Goal: Contribute content: Add original content to the website for others to see

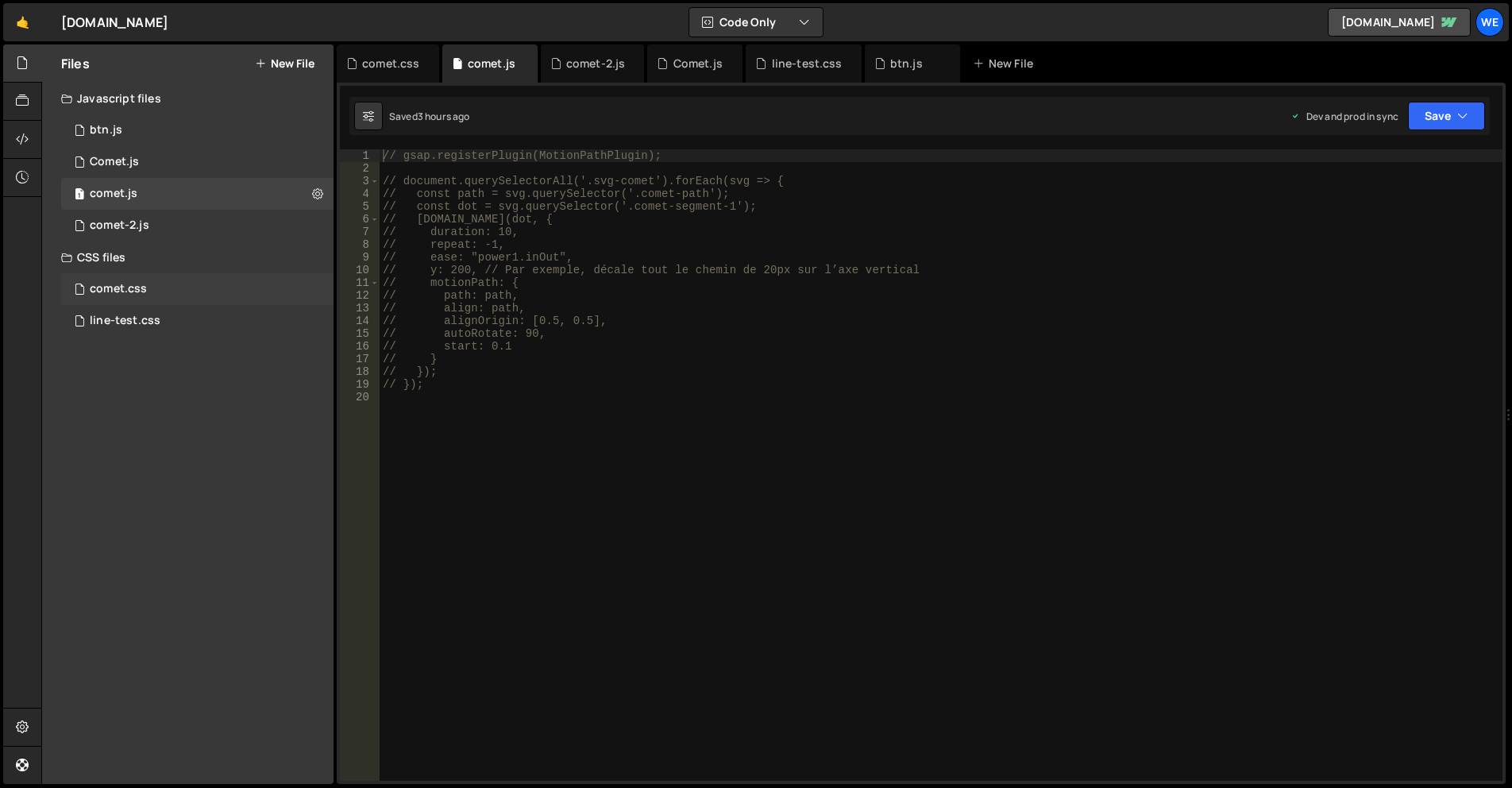
click at [196, 282] on div "comet.css 0" at bounding box center [197, 289] width 272 height 32
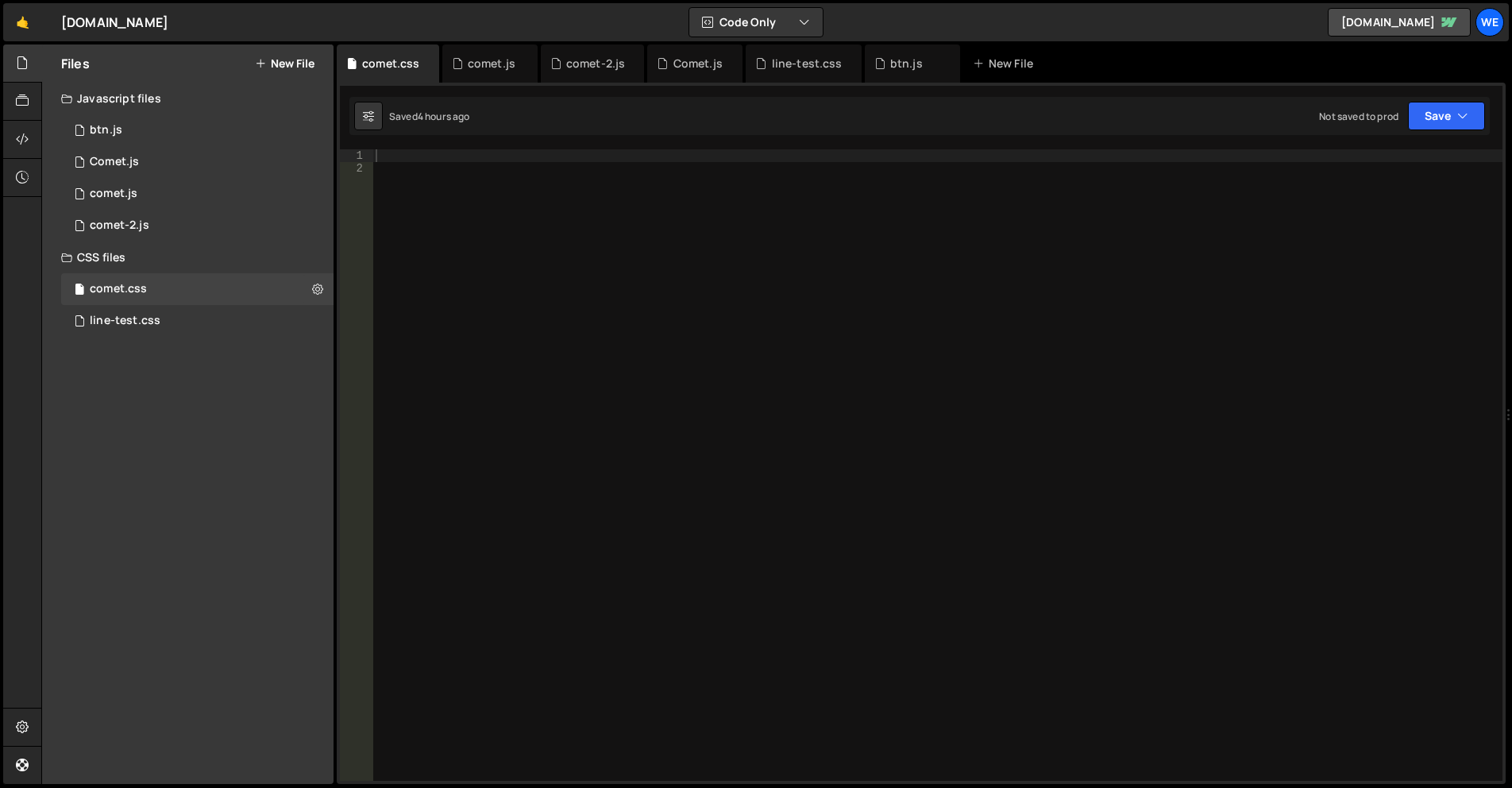
click at [765, 314] on div at bounding box center [937, 477] width 1130 height 657
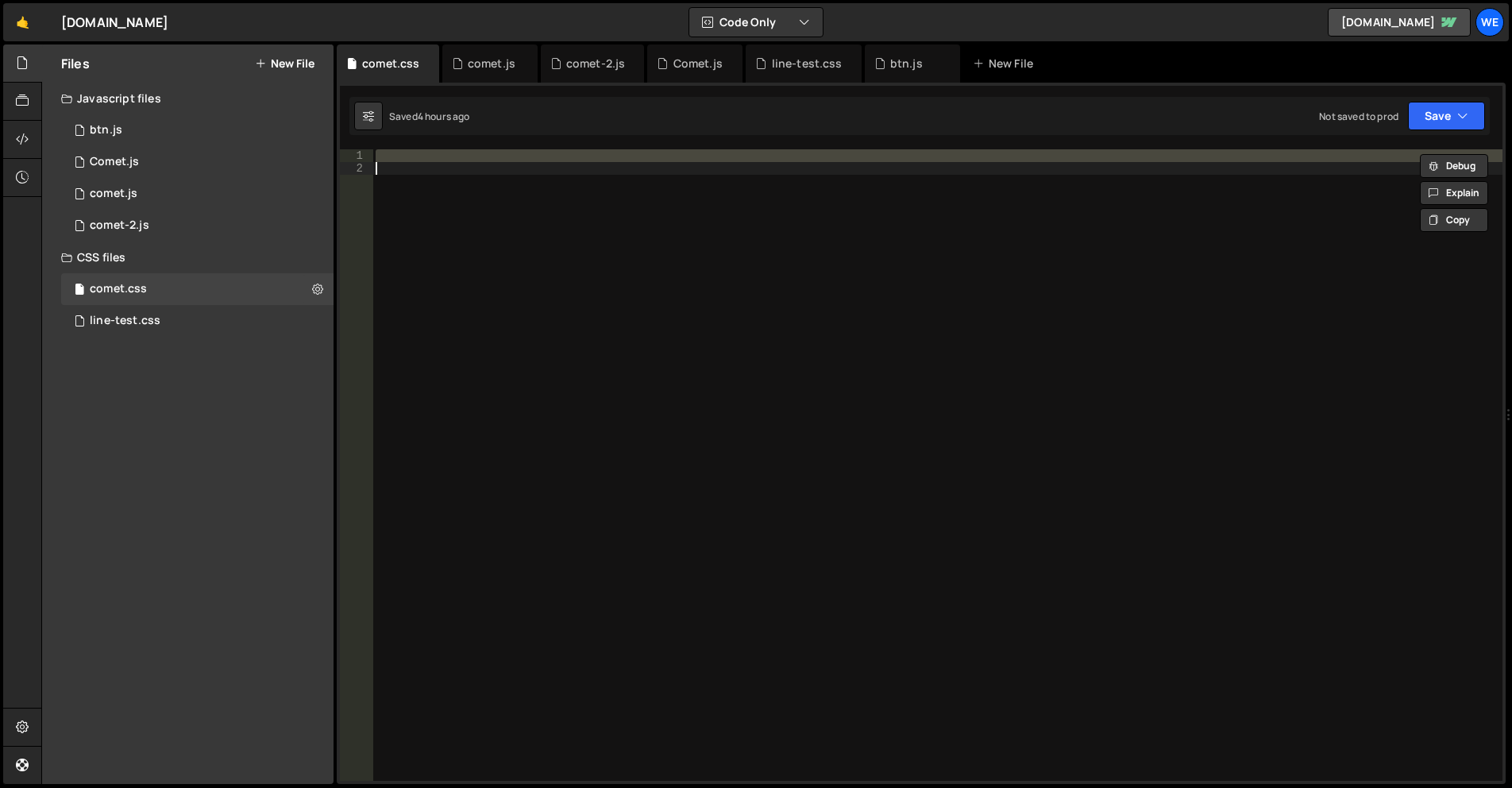
paste textarea "}"
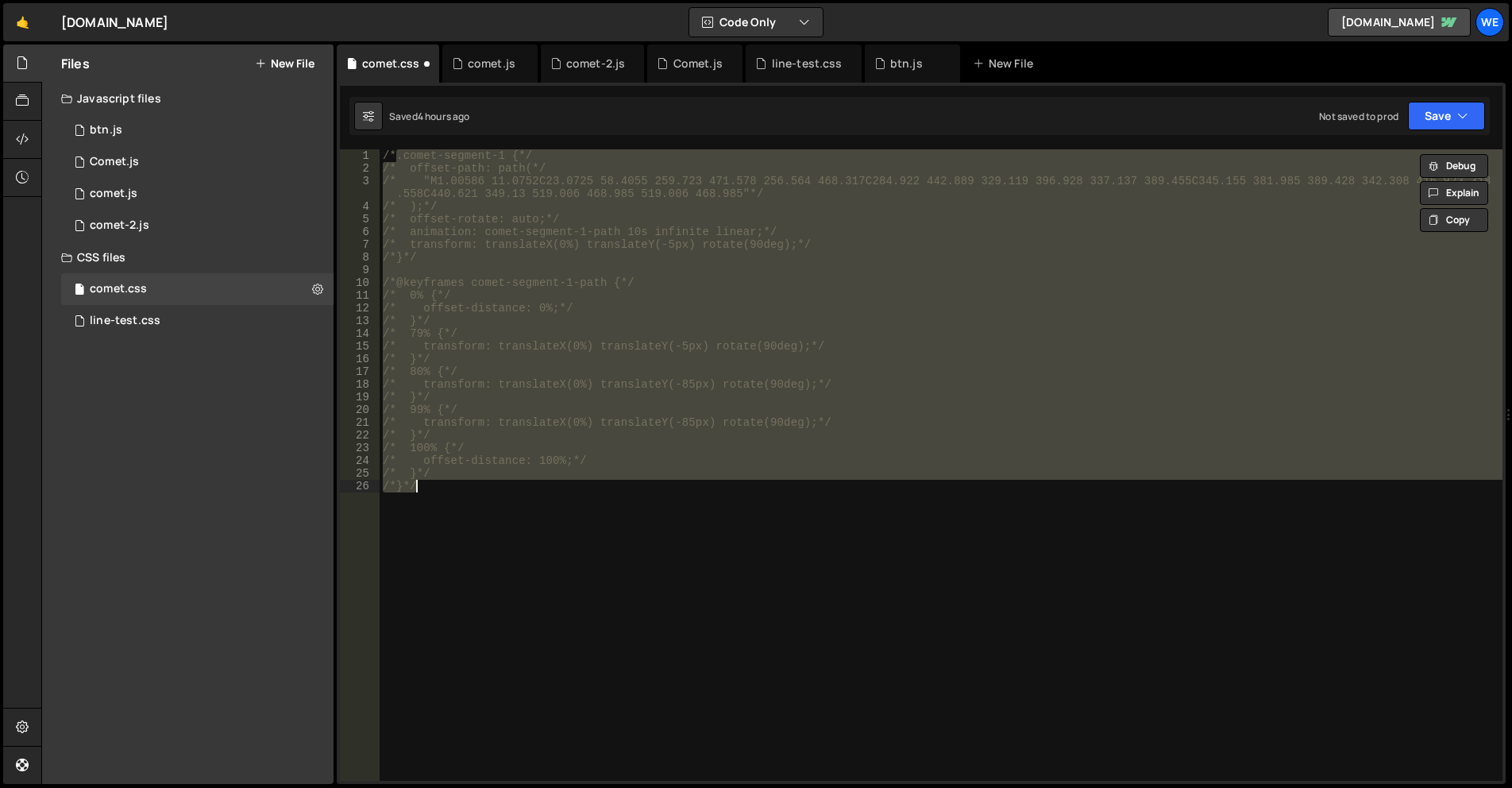
type textarea "/*}*/"
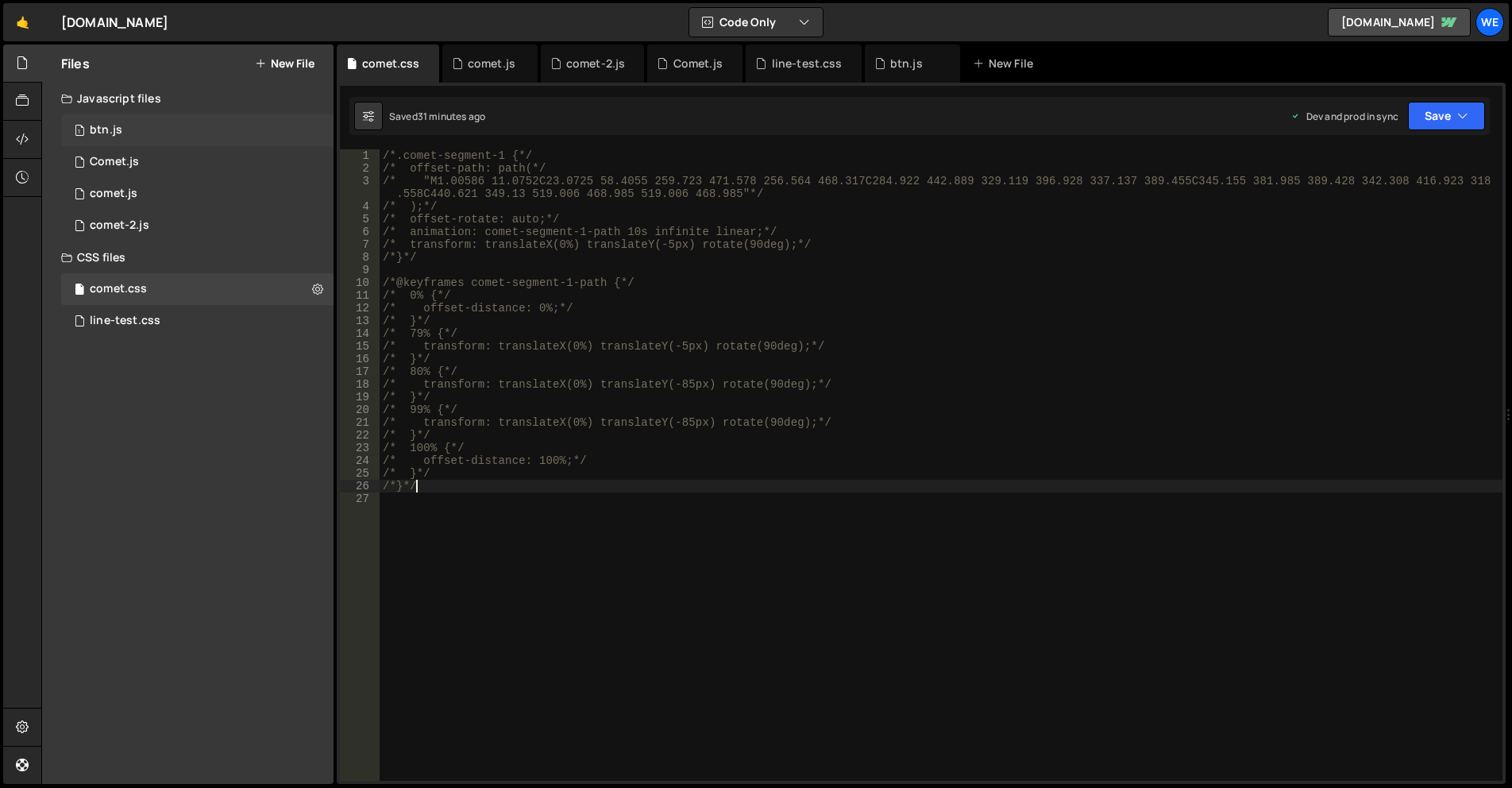
click at [153, 135] on div "1 btn.js 0" at bounding box center [197, 131] width 272 height 32
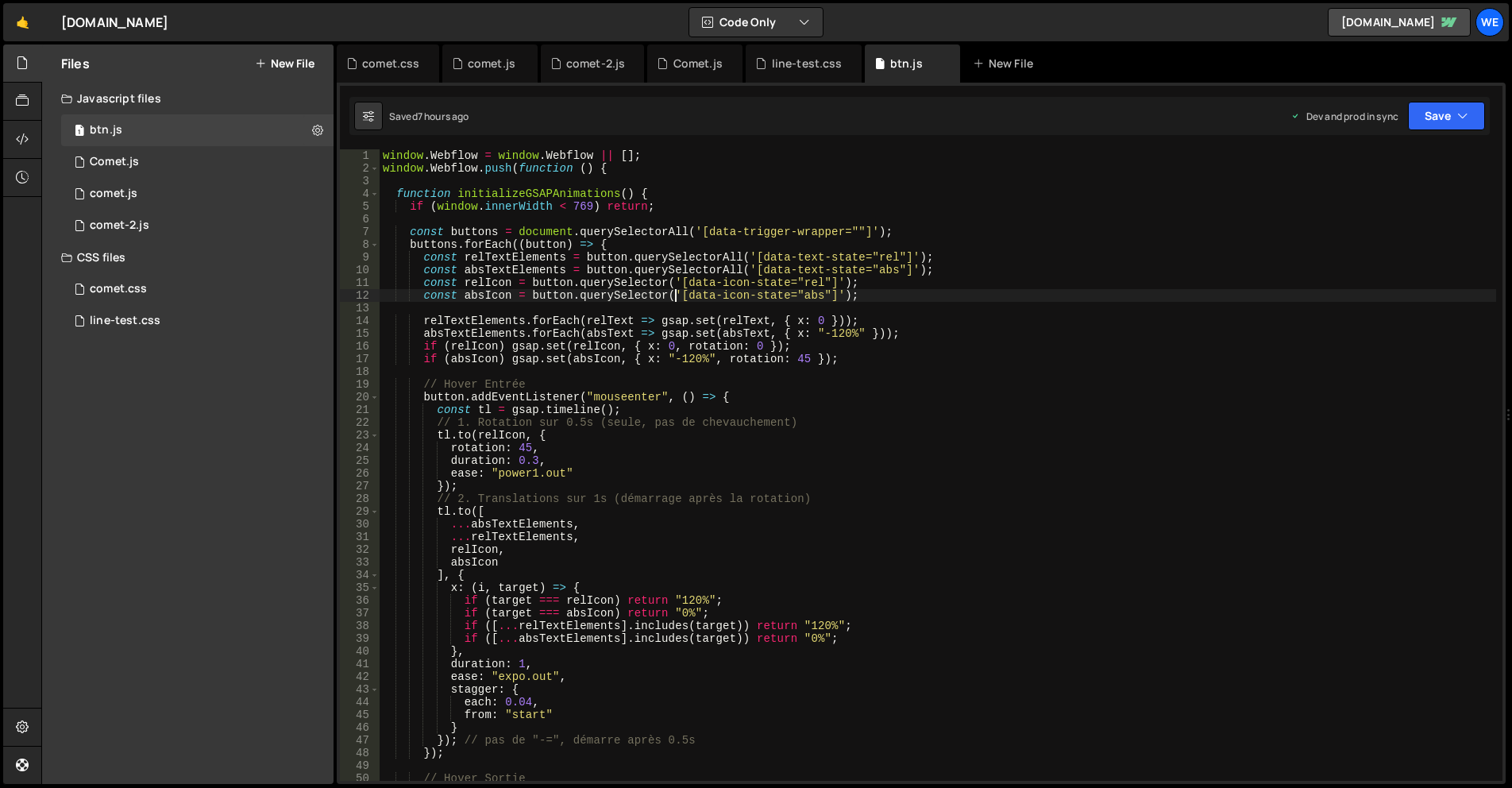
click at [677, 289] on div "window . Webflow = window . Webflow || [ ] ; window . Webflow . push ( function…" at bounding box center [937, 477] width 1117 height 657
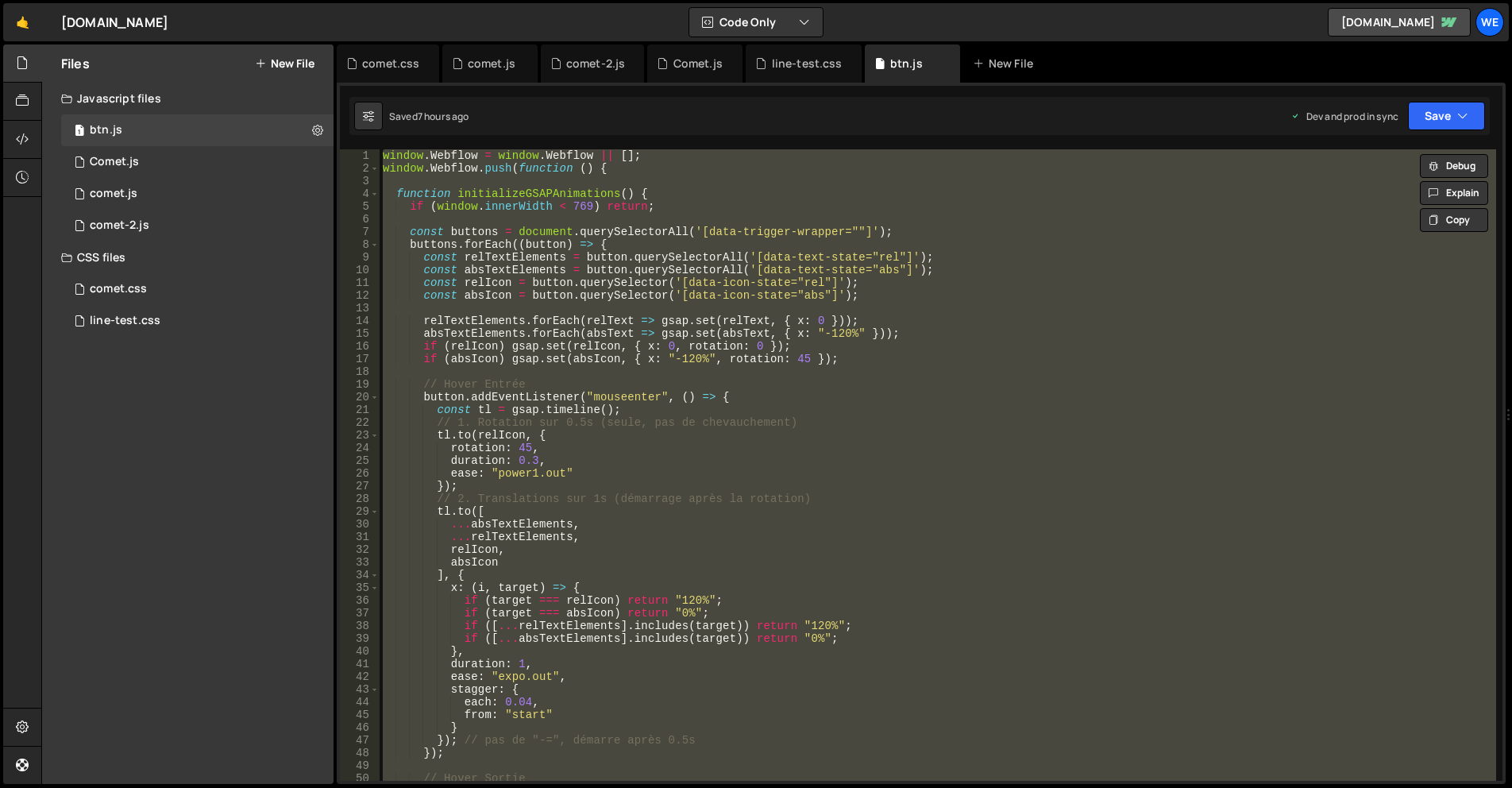
click at [810, 408] on div "window . Webflow = window . Webflow || [ ] ; window . Webflow . push ( function…" at bounding box center [937, 464] width 1117 height 631
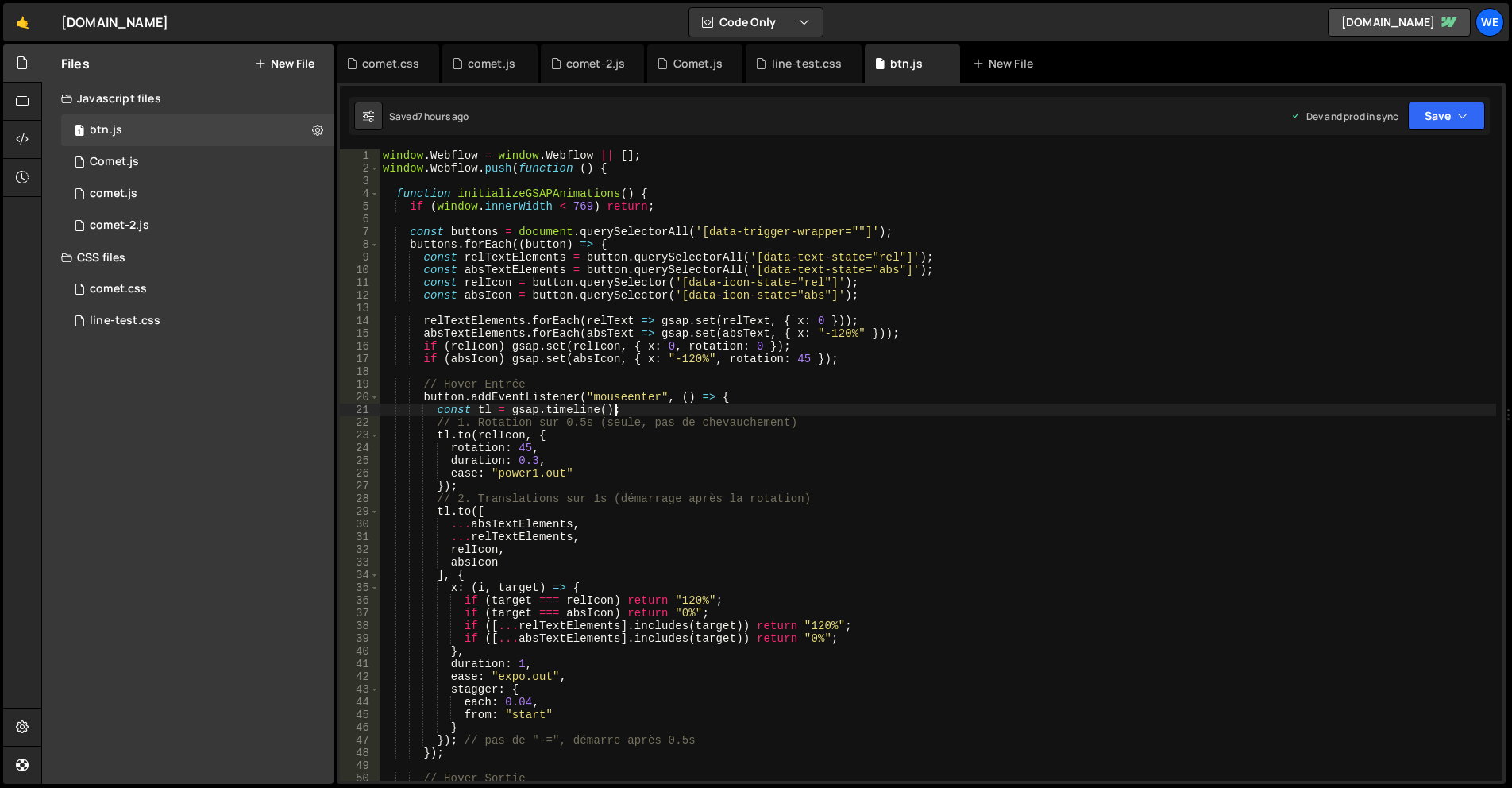
type textarea "});"
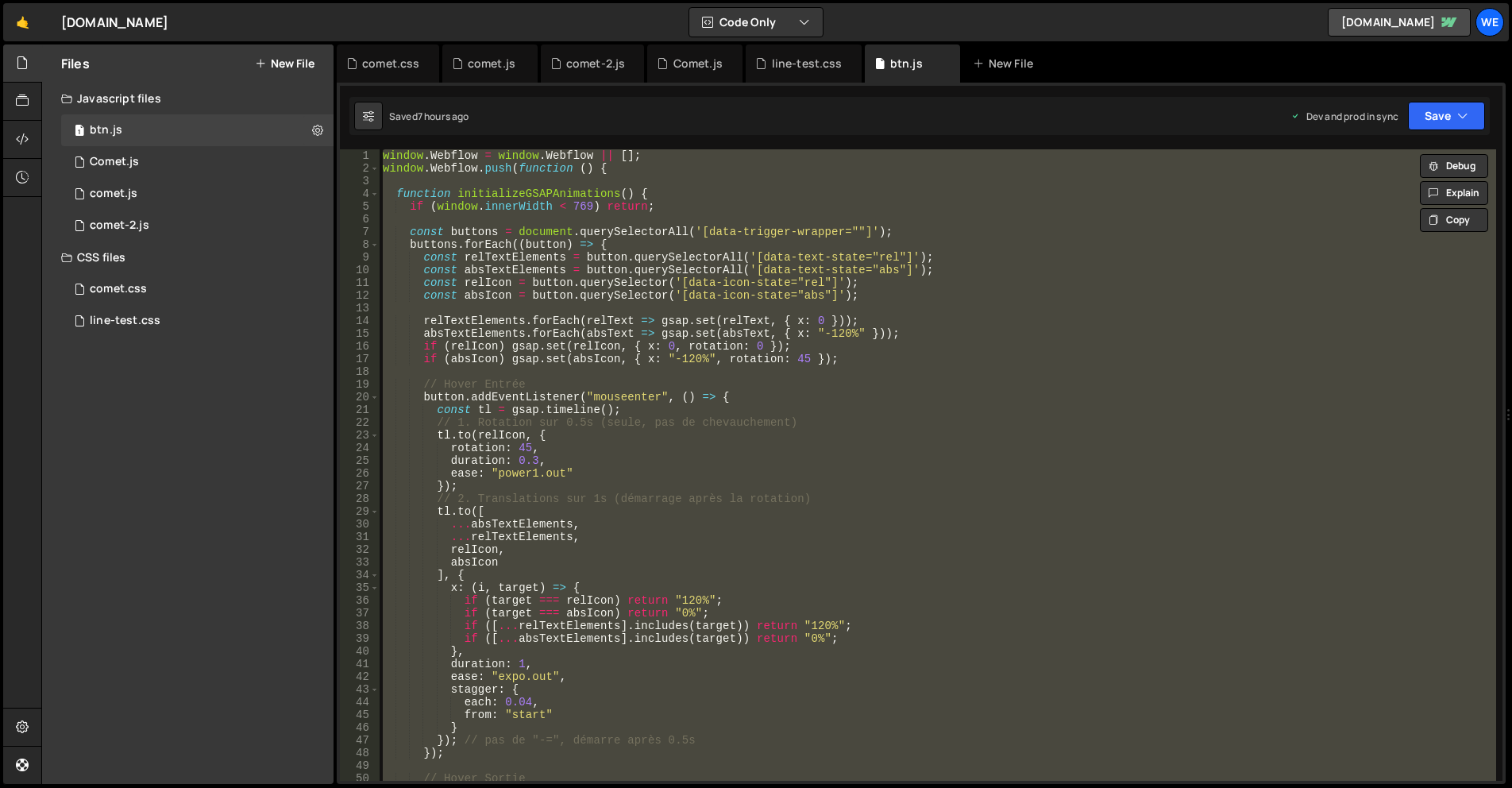
paste textarea
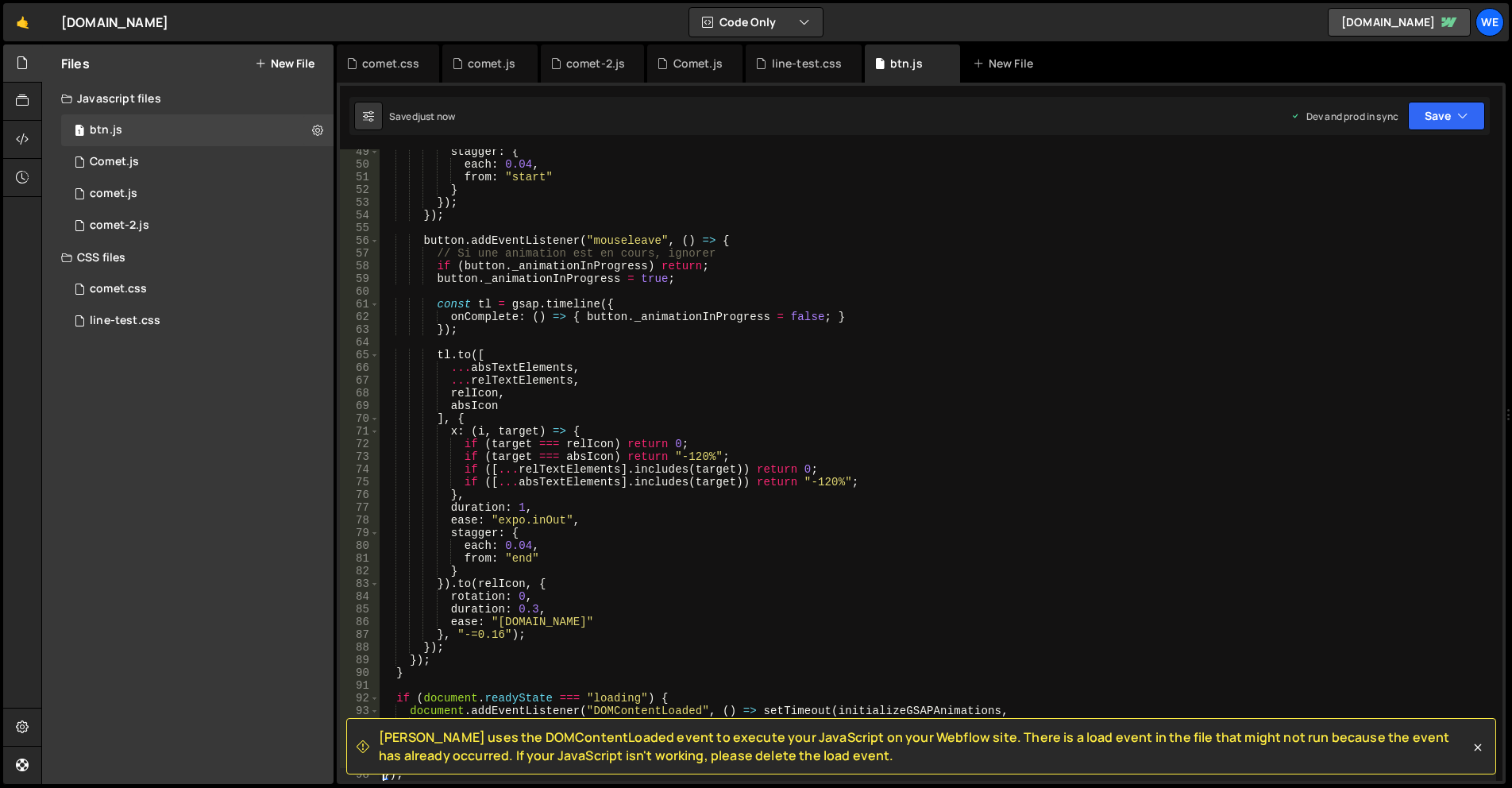
click at [827, 423] on div "stagger : { each : 0.04 , from : "start" } }) ; }) ; button . addEventListener …" at bounding box center [937, 473] width 1117 height 657
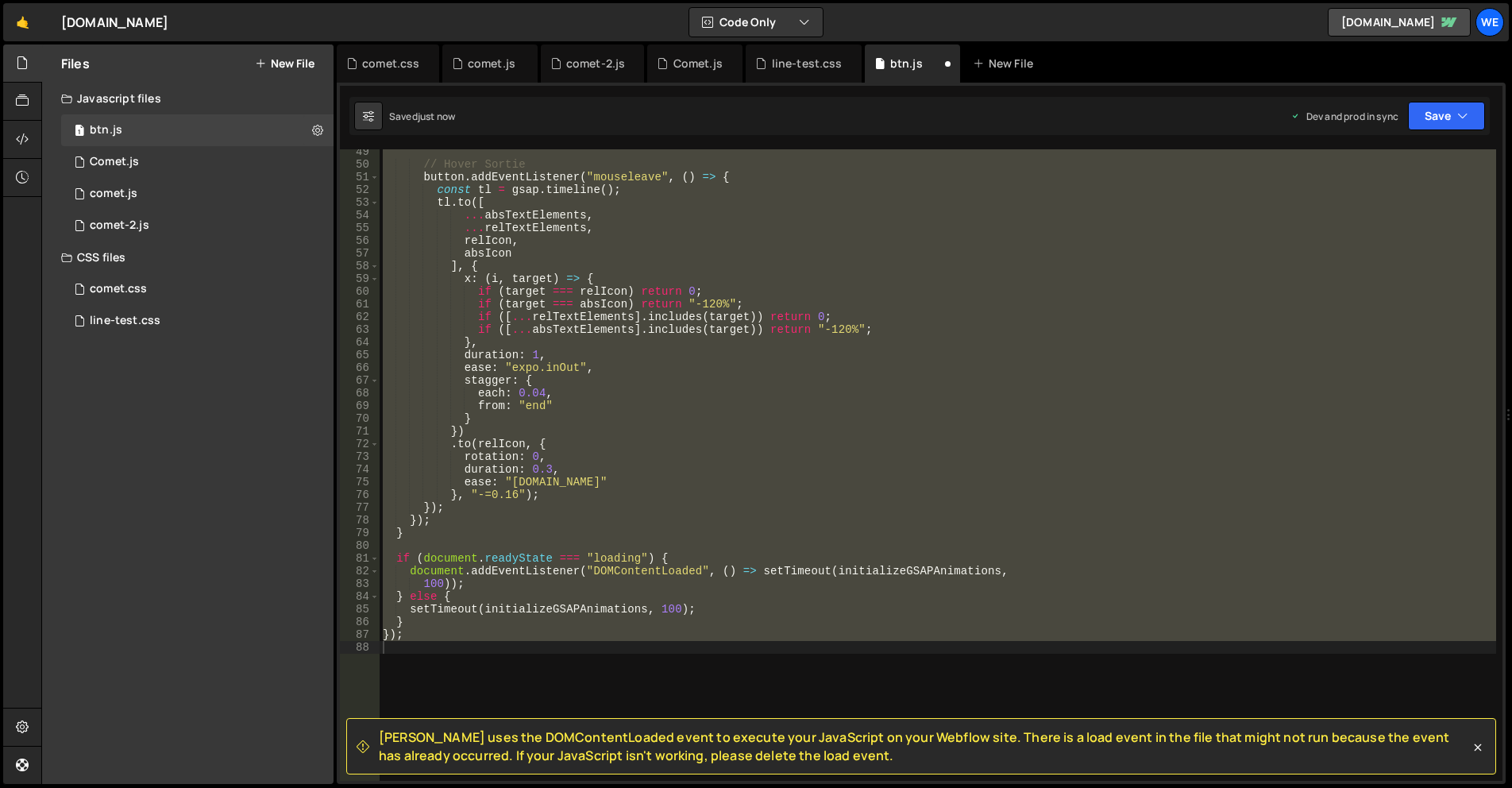
click at [595, 517] on div "// Hover Sortie button . addEventListener ( "mouseleave" , ( ) => { const tl = …" at bounding box center [937, 464] width 1117 height 631
drag, startPoint x: 690, startPoint y: 483, endPoint x: 700, endPoint y: 476, distance: 12.2
click at [690, 483] on div "// Hover Sortie button . addEventListener ( "mouseleave" , ( ) => { const tl = …" at bounding box center [937, 464] width 1117 height 631
type textarea "});"
paste textarea
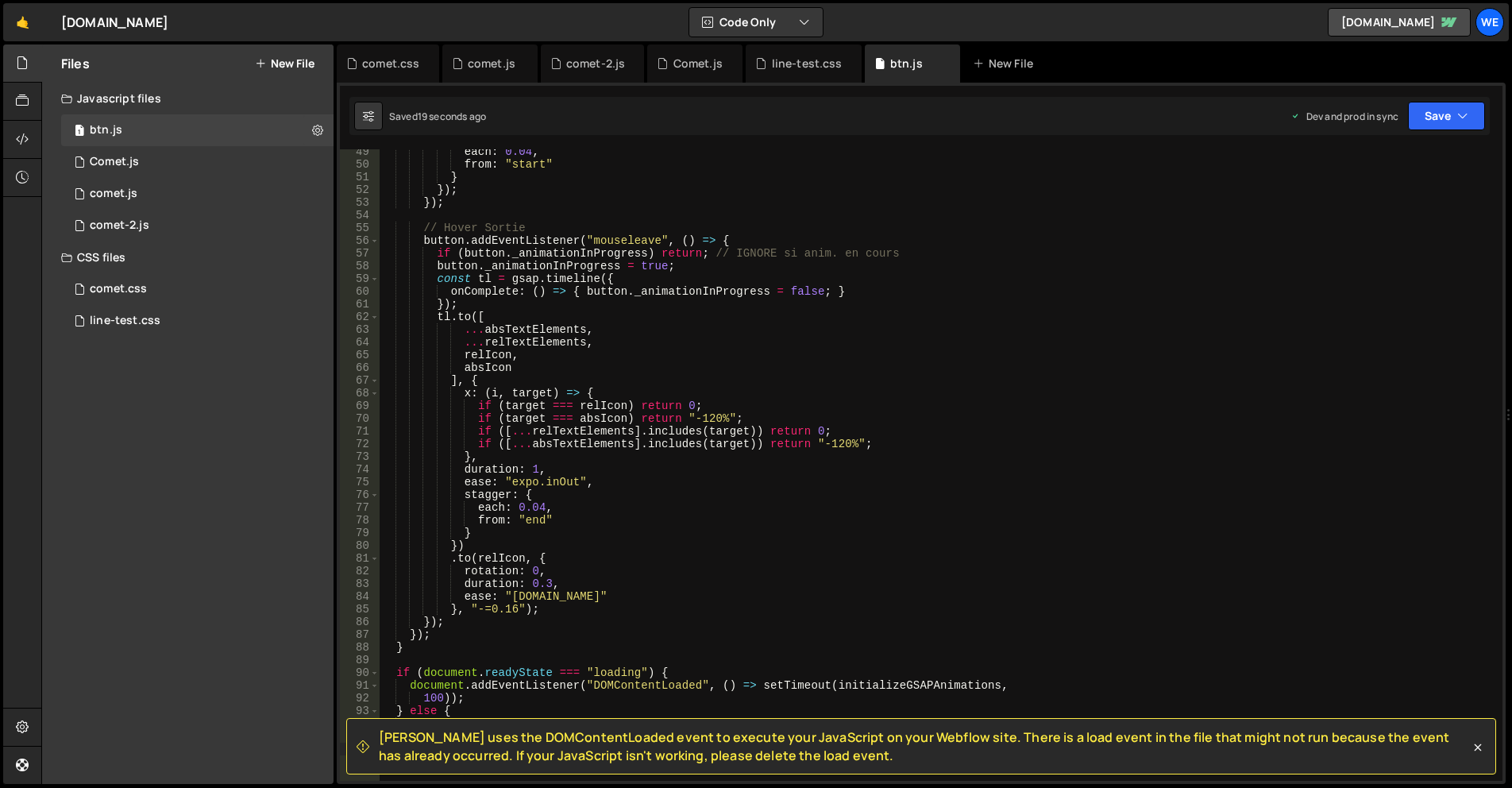
click at [729, 530] on div "each : 0.04 , from : "start" } }) ; }) ; // Hover Sortie button . addEventListe…" at bounding box center [937, 473] width 1117 height 657
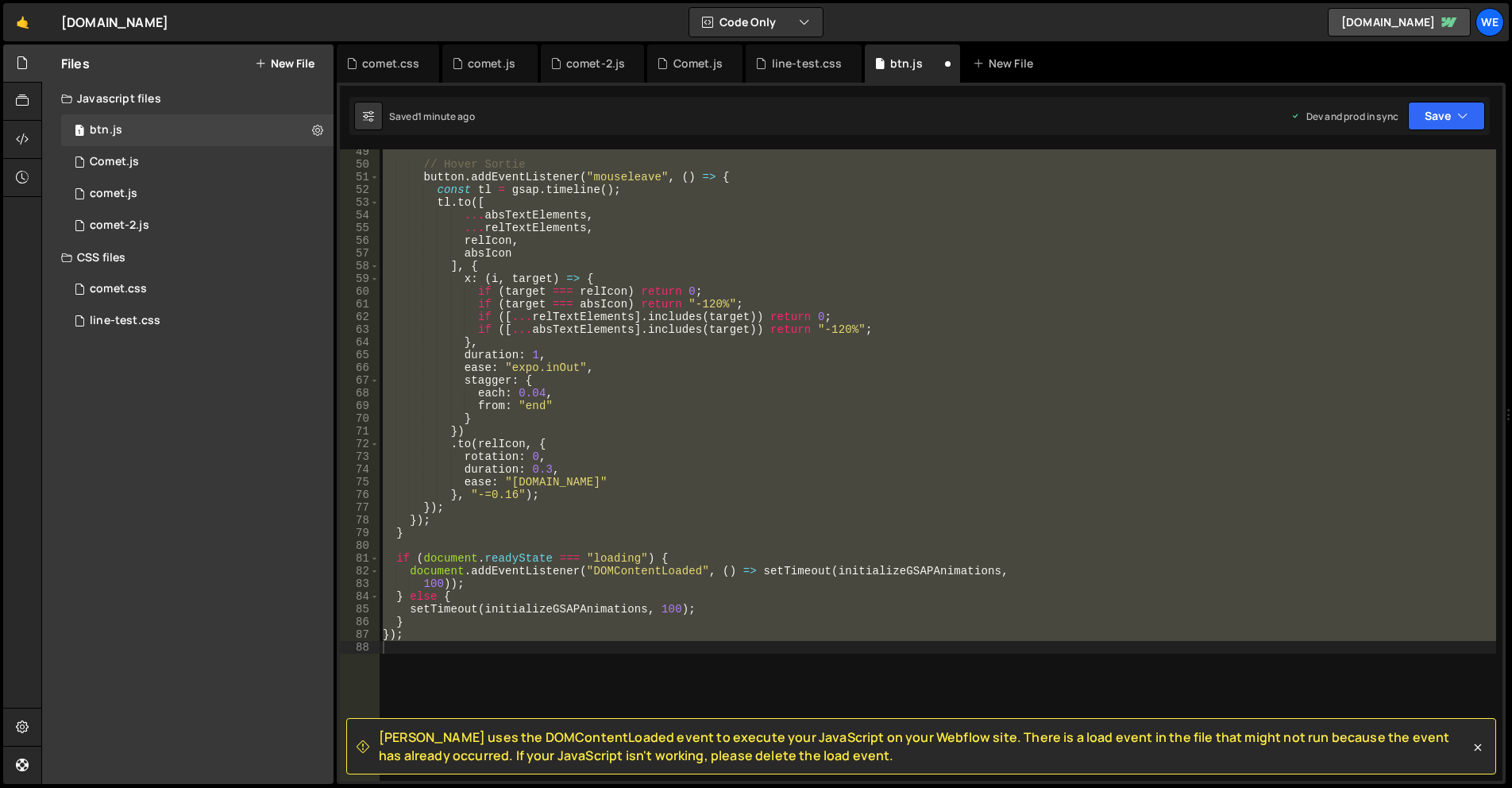
click at [1163, 434] on div "// Hover Sortie button . addEventListener ( "mouseleave" , ( ) => { const tl = …" at bounding box center [937, 464] width 1117 height 631
type textarea "v"
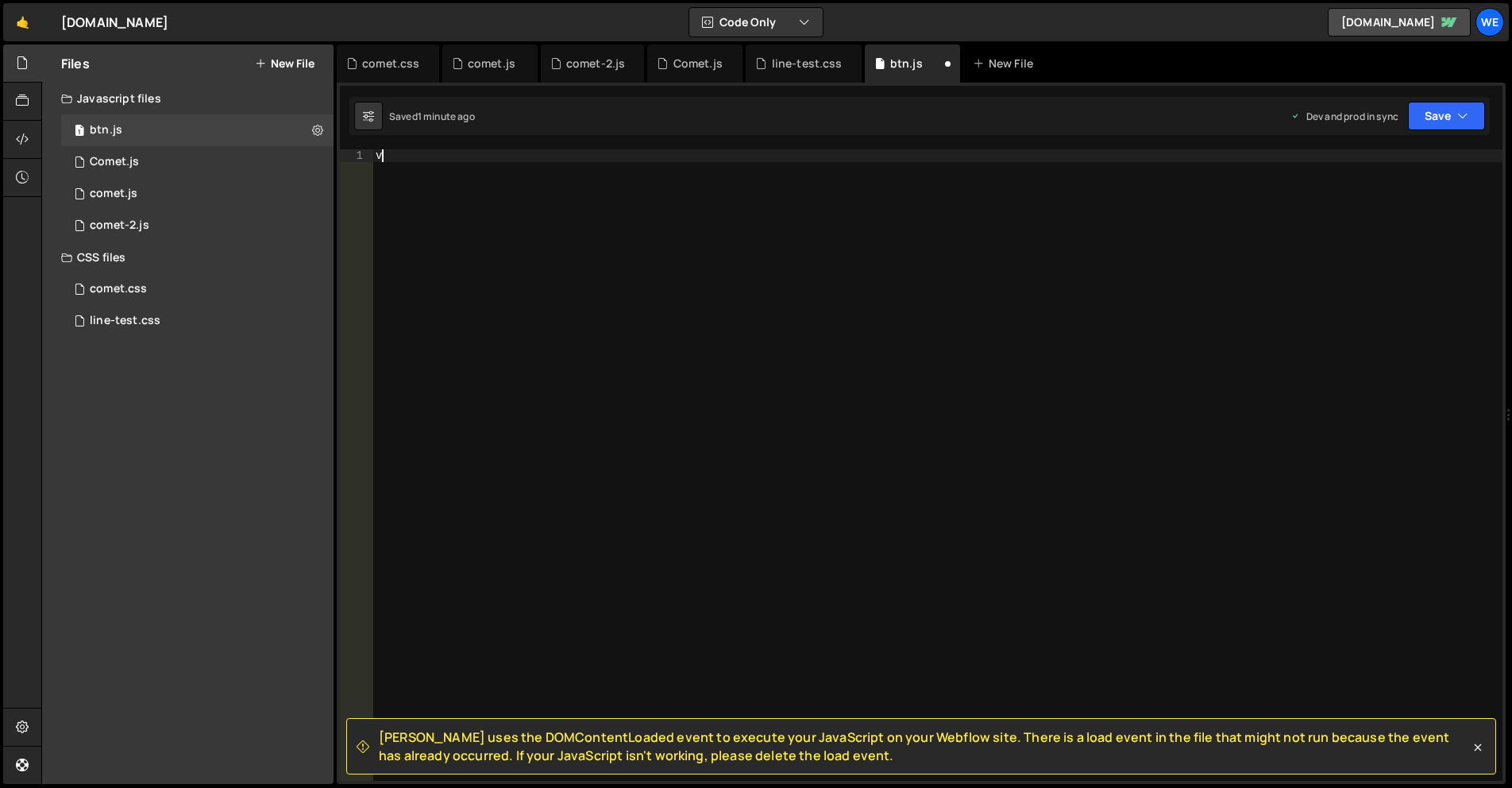
click at [791, 457] on div "v" at bounding box center [937, 477] width 1130 height 657
type textarea "});"
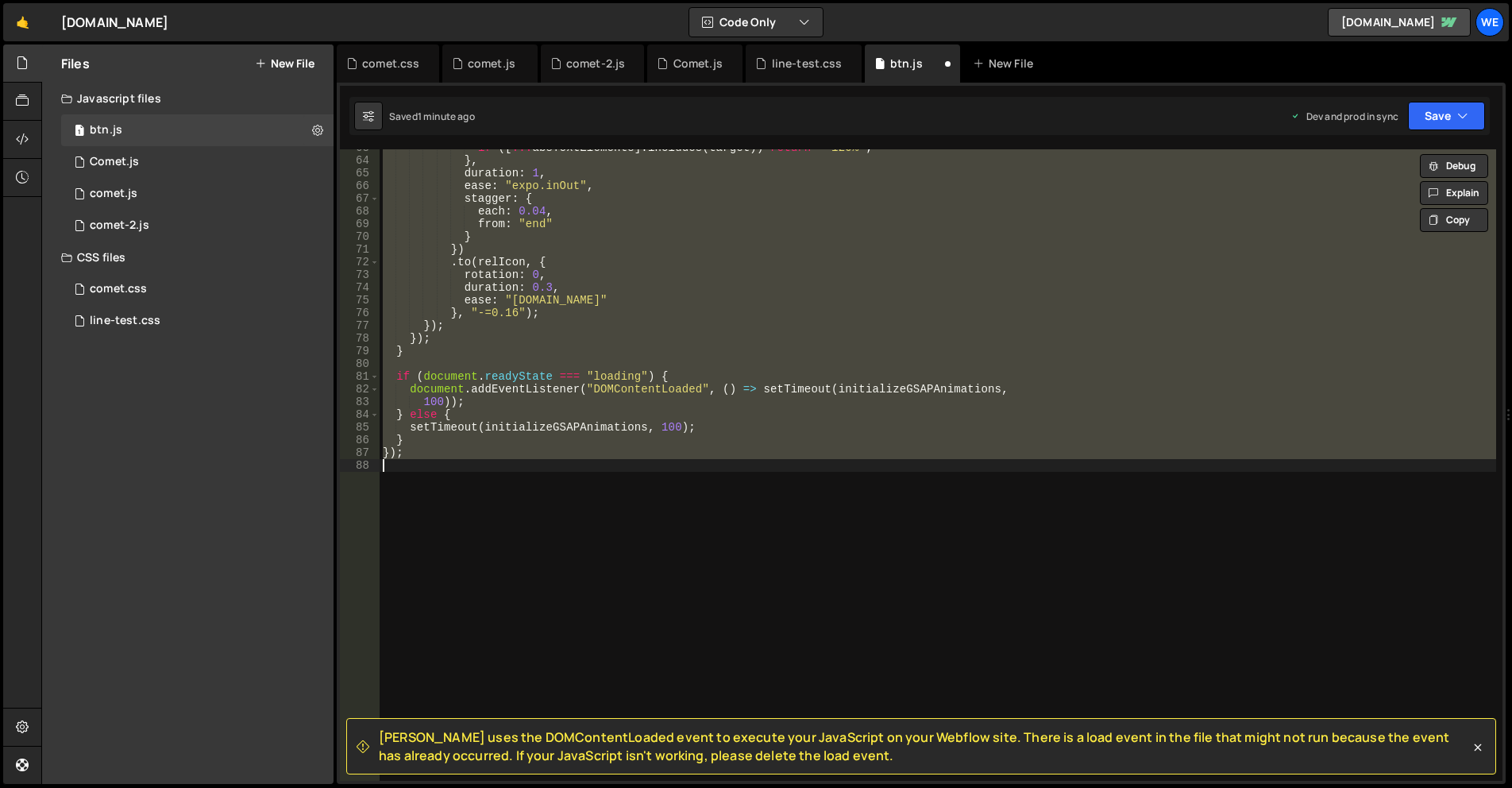
paste textarea
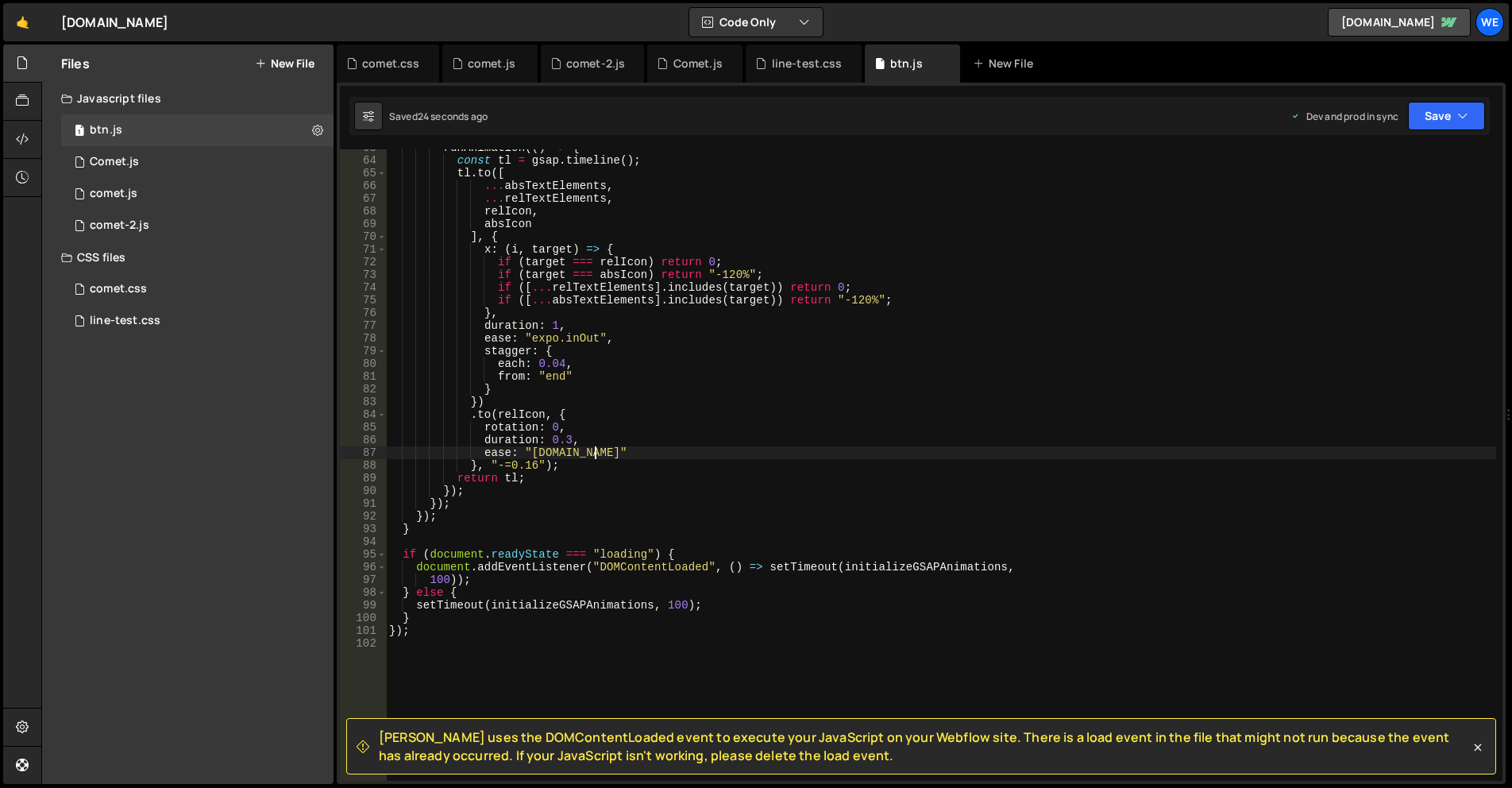
click at [853, 453] on div "runAnimation (( ) => { const tl = gsap . timeline ( ) ; tl . to ([ ... absTextE…" at bounding box center [941, 469] width 1111 height 657
type textarea "});"
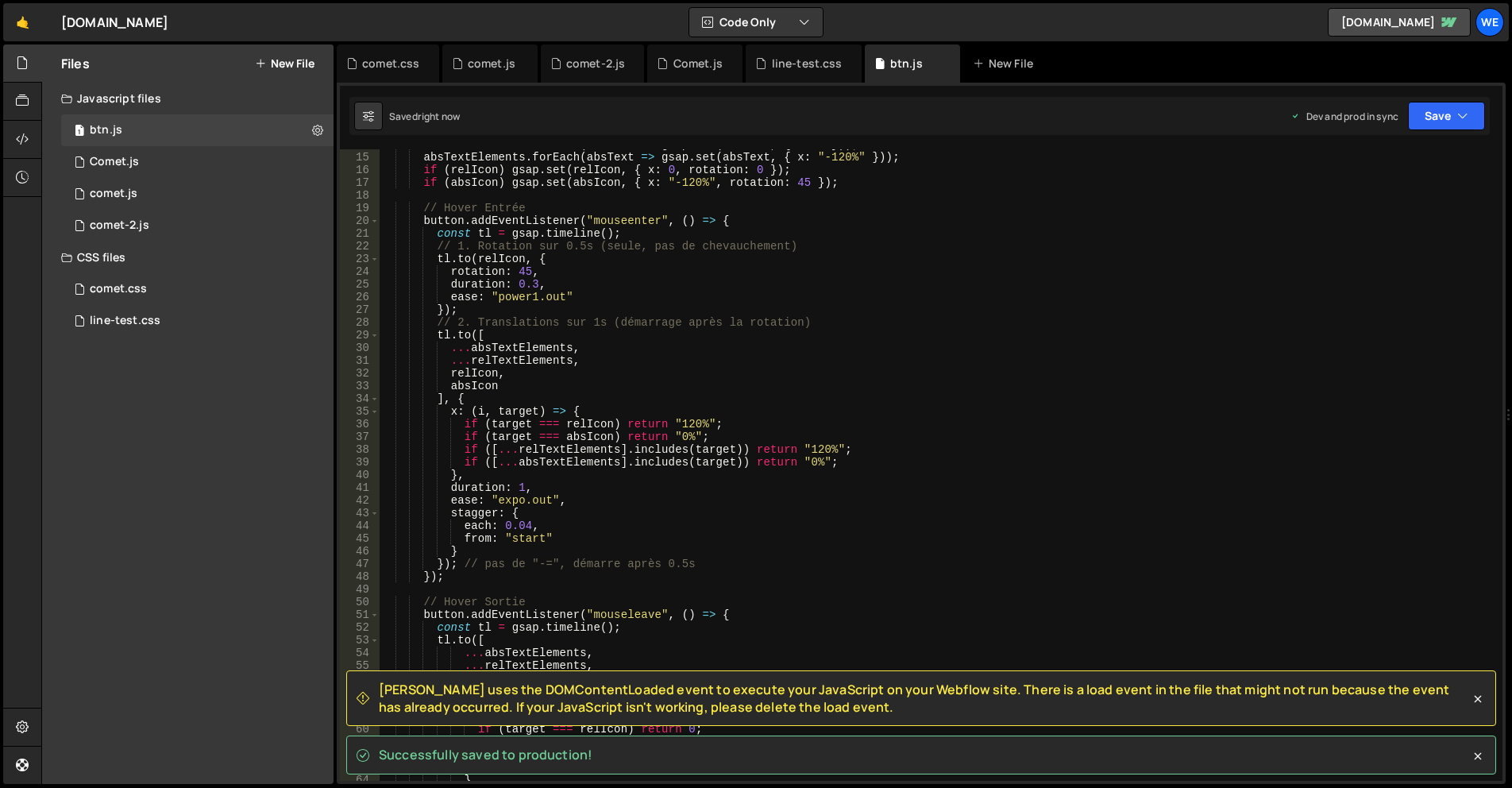
scroll to position [130, 0]
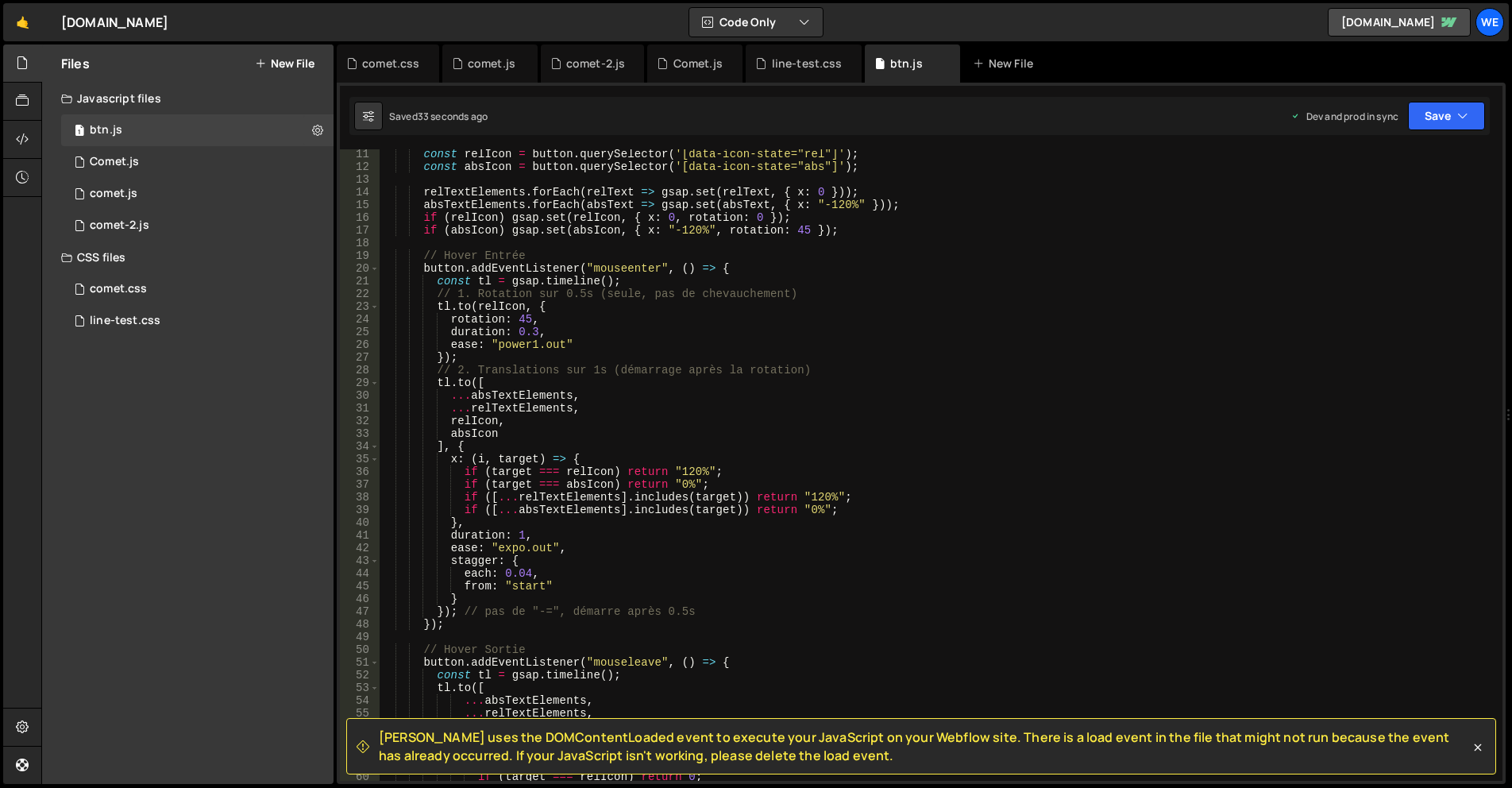
click at [617, 469] on div "const relIcon = button . querySelector ( '[data-icon-state="rel"]' ) ; const ab…" at bounding box center [937, 475] width 1117 height 657
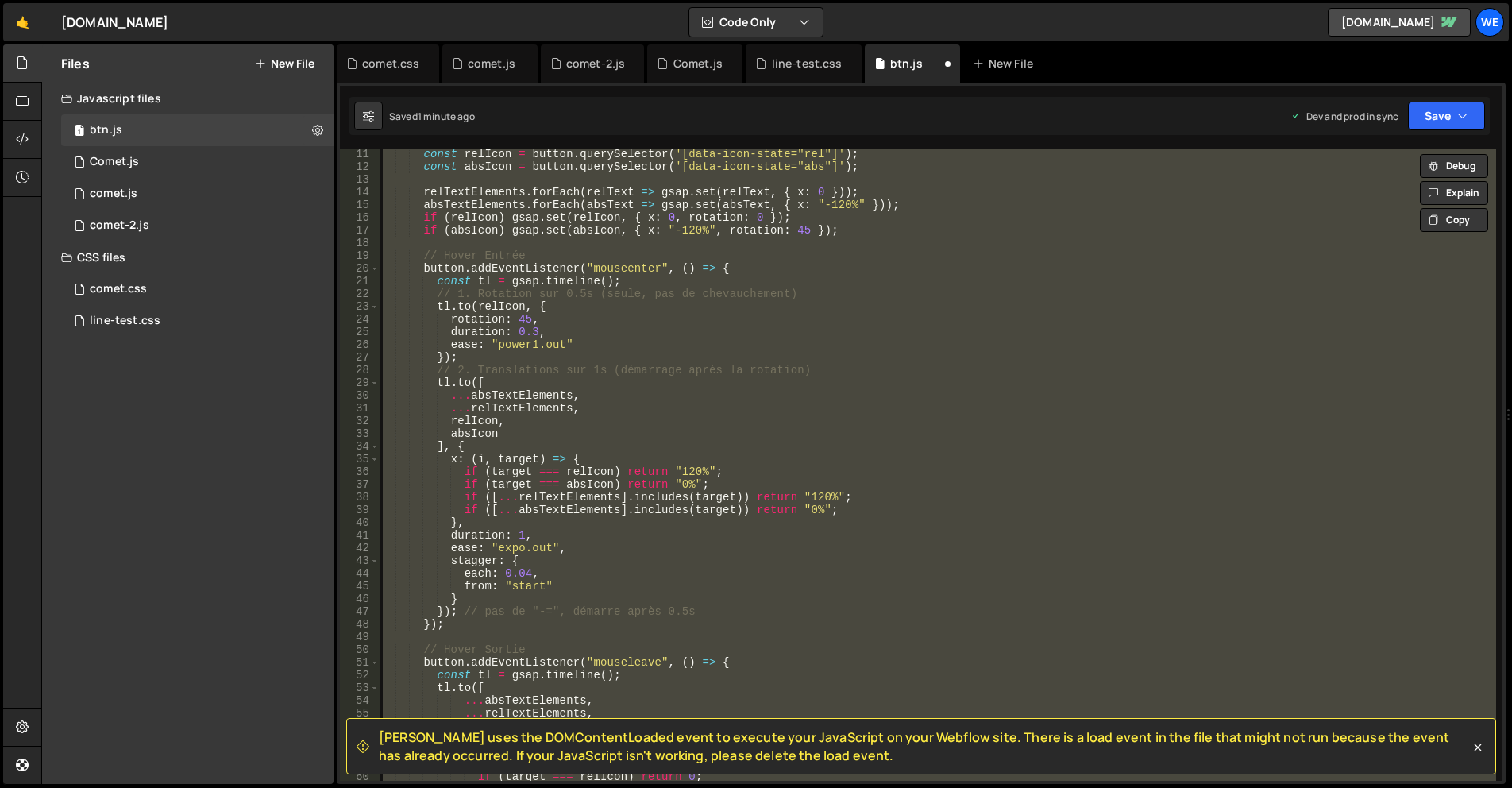
click at [696, 508] on div "const relIcon = button . querySelector ( '[data-icon-state="rel"]' ) ; const ab…" at bounding box center [937, 464] width 1117 height 631
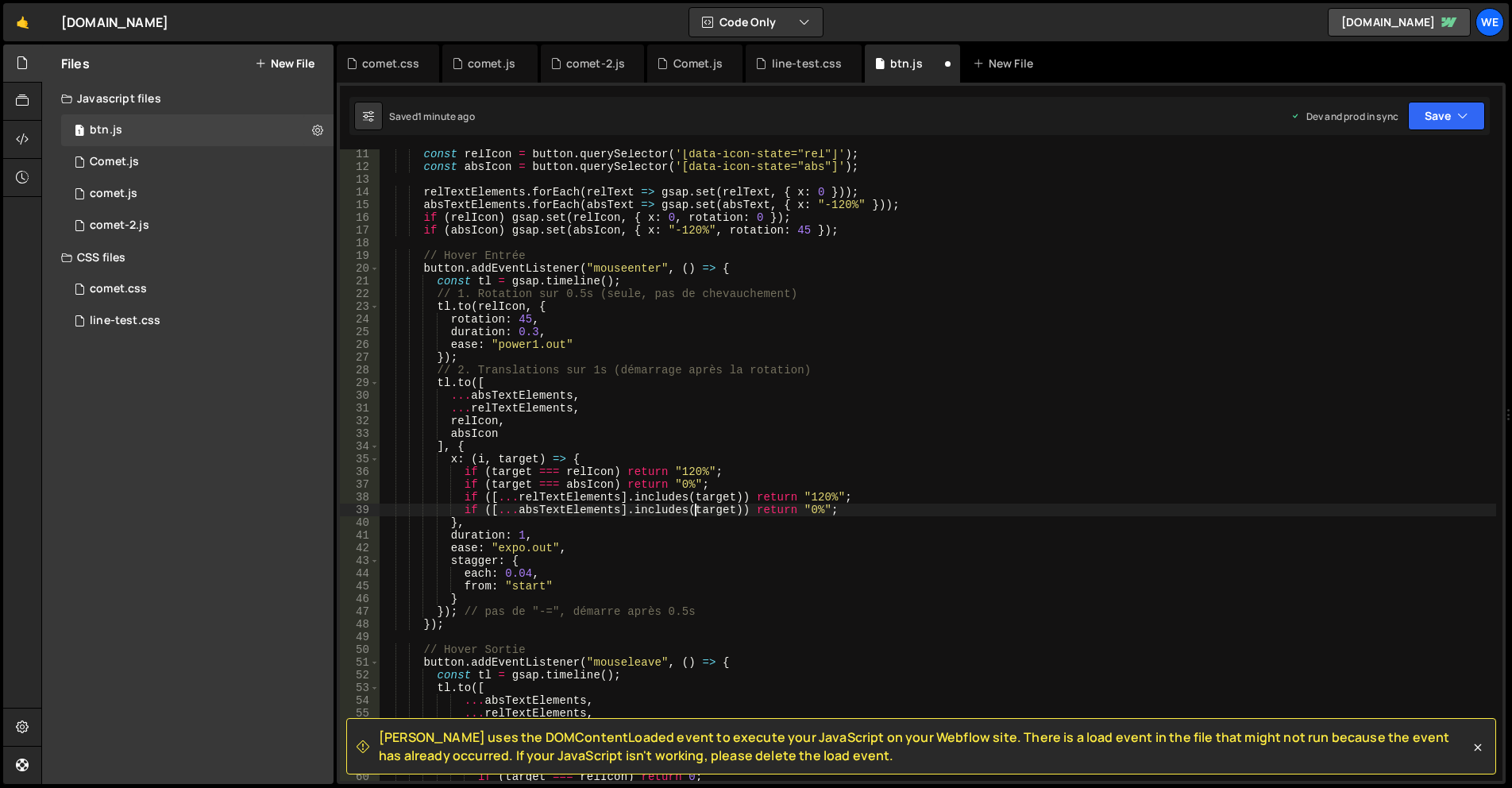
type textarea "});"
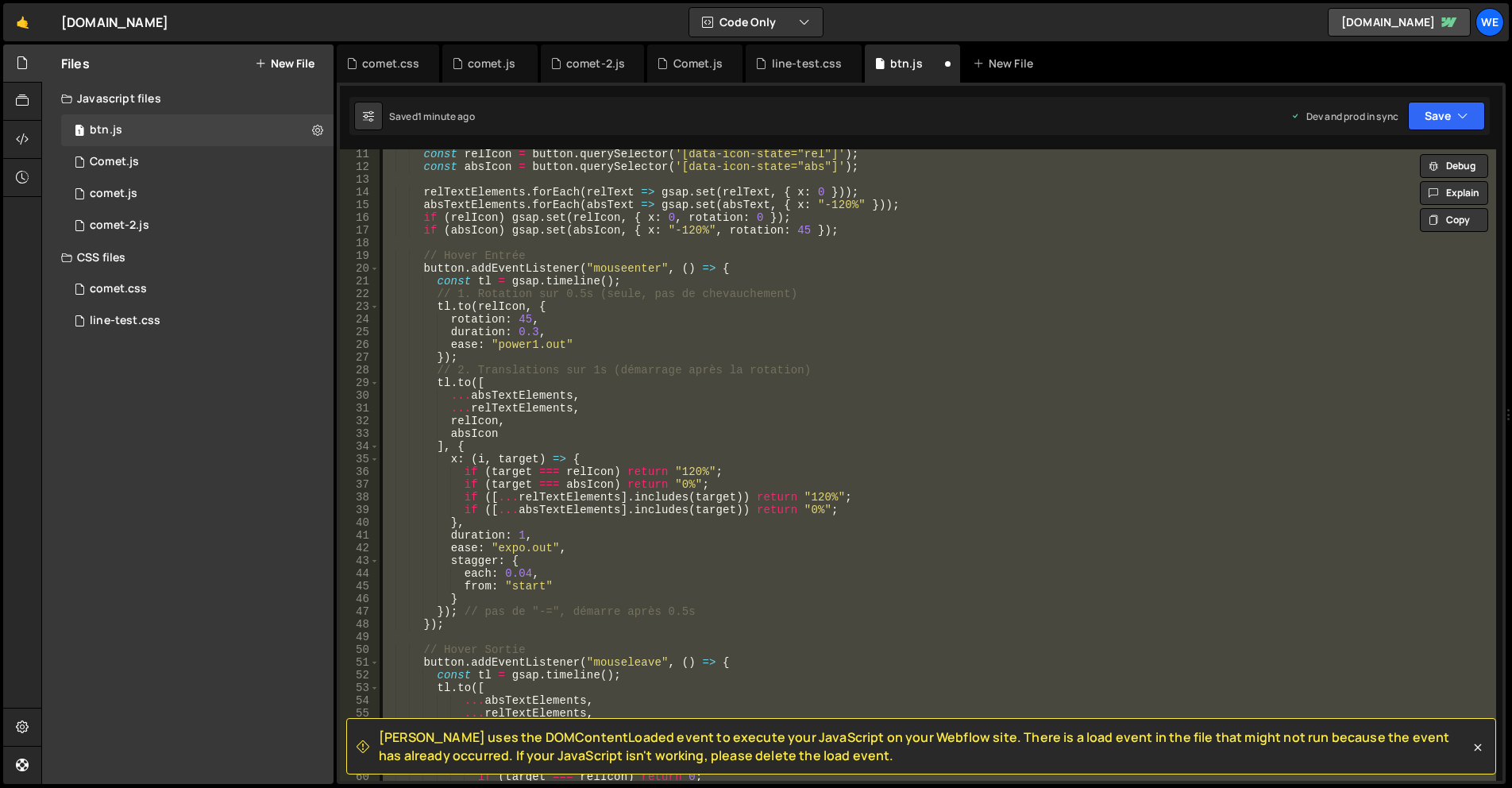
paste textarea
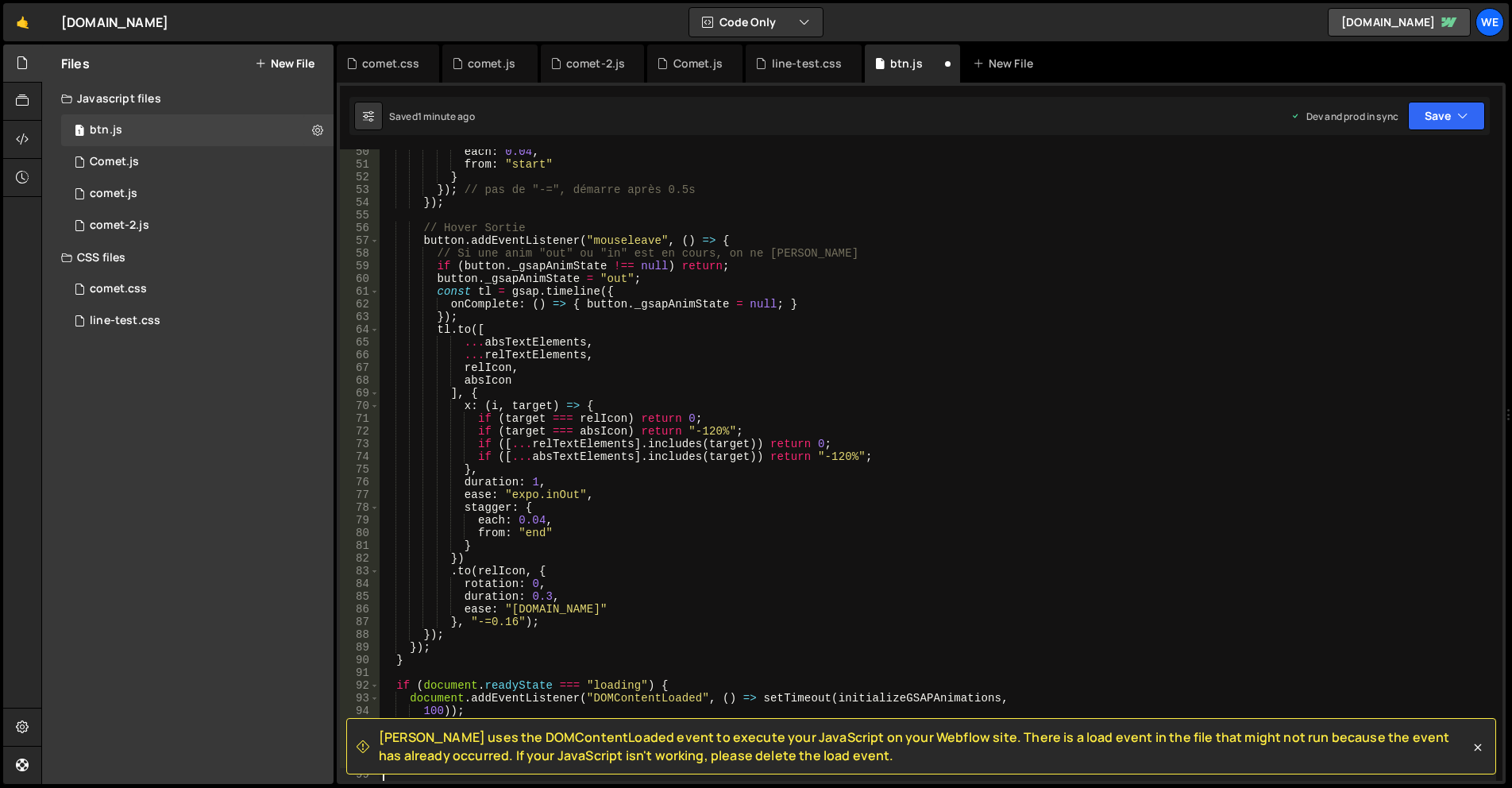
scroll to position [627, 0]
click at [844, 483] on div "each : 0.04 , from : "start" } }) ; // pas de "-=", démarre après 0.5s }) ; // …" at bounding box center [937, 473] width 1117 height 657
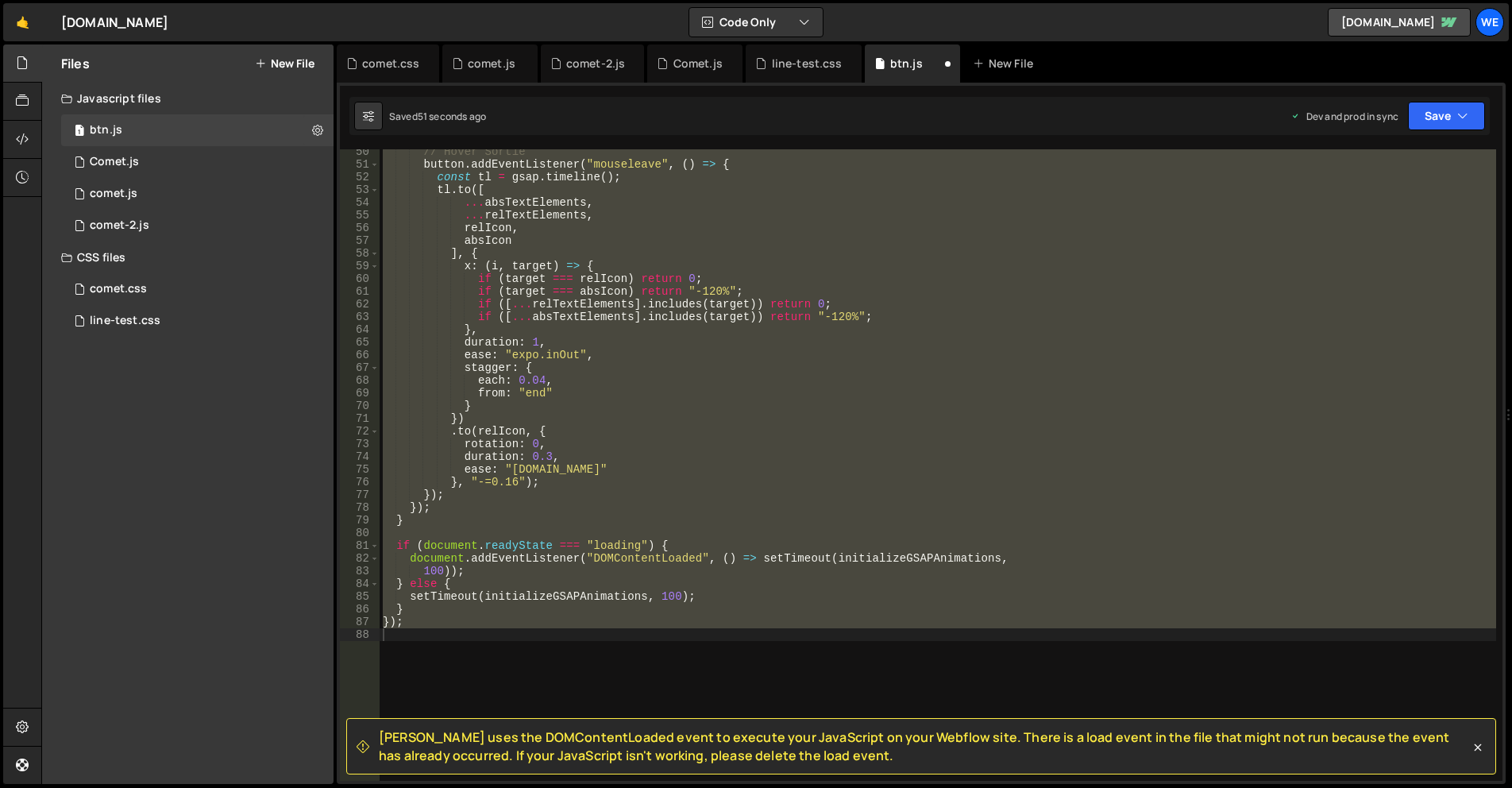
click at [834, 385] on div "// Hover Sortie button . addEventListener ( "mouseleave" , ( ) => { const tl = …" at bounding box center [937, 464] width 1117 height 631
type textarea "});"
paste textarea
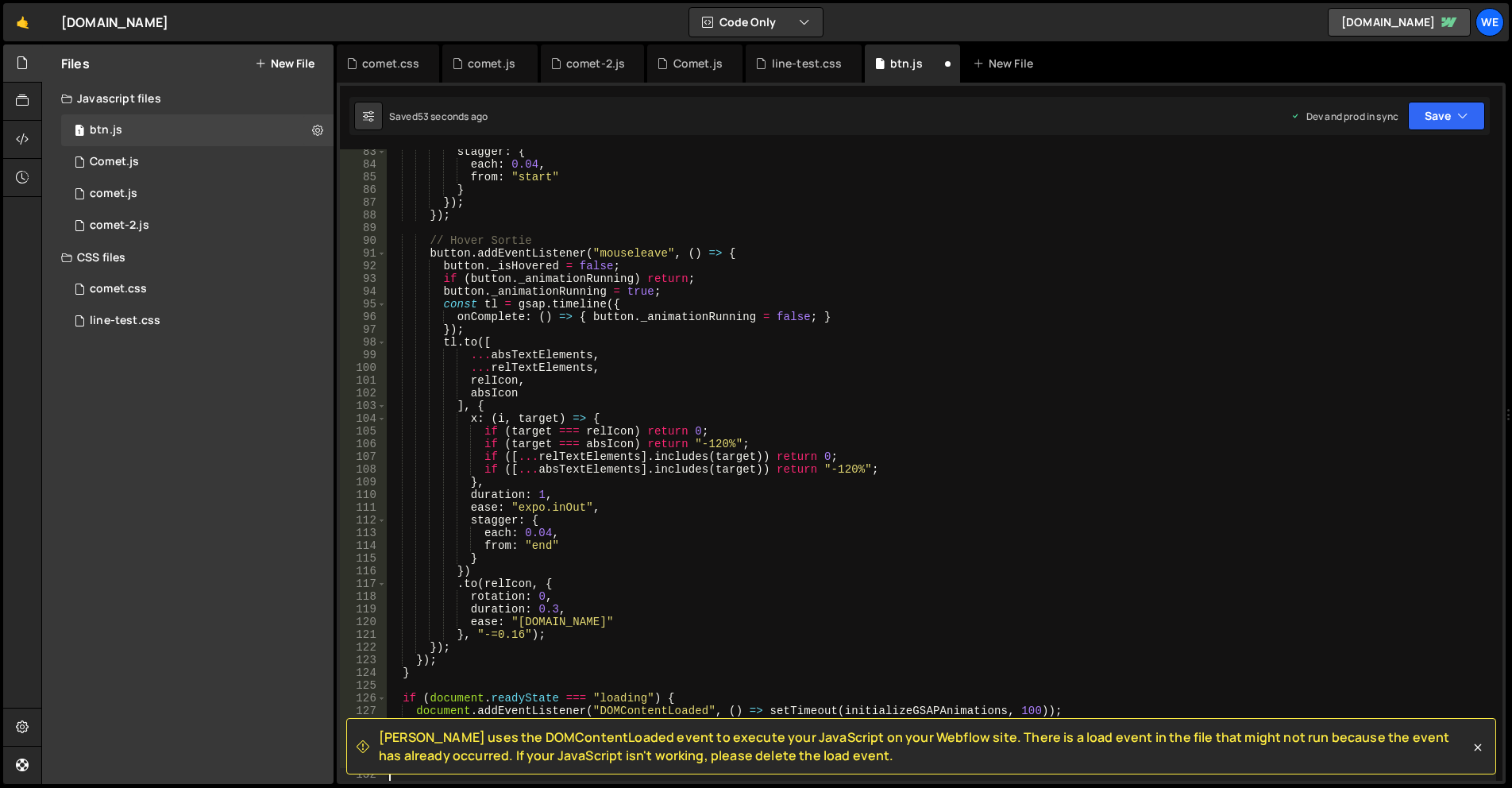
type textarea "});"
